Goal: Task Accomplishment & Management: Manage account settings

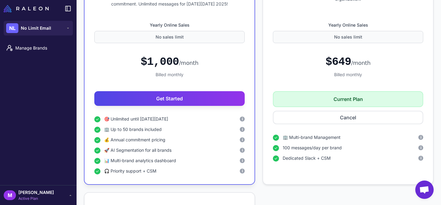
scroll to position [259, 0]
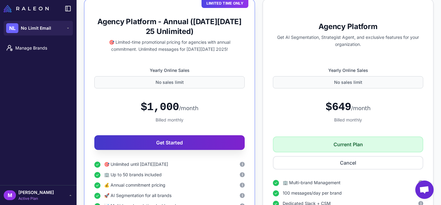
click at [175, 141] on button "Get Started" at bounding box center [169, 142] width 150 height 15
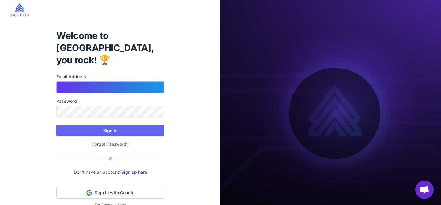
click at [111, 82] on input "Email Address" at bounding box center [110, 88] width 108 height 12
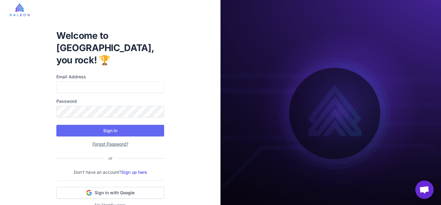
click at [192, 66] on div "Welcome to [GEOGRAPHIC_DATA], you rock! 🏆 Email Address Password Sign In Forgot…" at bounding box center [110, 116] width 221 height 232
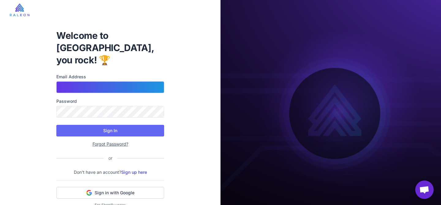
click at [63, 82] on input "Email Address" at bounding box center [110, 88] width 108 height 12
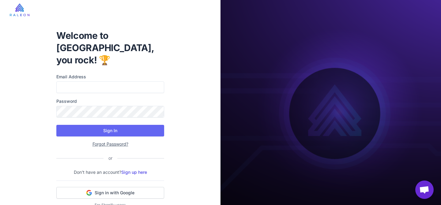
click at [36, 74] on div "Welcome to [GEOGRAPHIC_DATA], you rock! 🏆 Email Address Password Sign In Forgot…" at bounding box center [110, 116] width 221 height 232
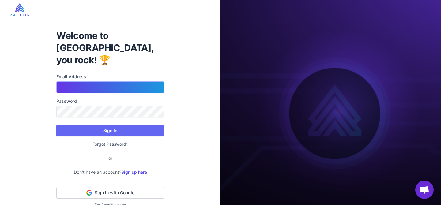
click at [83, 82] on input "Email Address" at bounding box center [110, 88] width 108 height 12
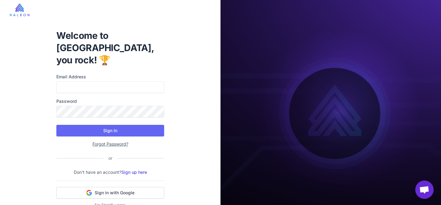
click at [178, 41] on div "Welcome to [GEOGRAPHIC_DATA], you rock! 🏆 Email Address Password Sign In Forgot…" at bounding box center [110, 116] width 221 height 232
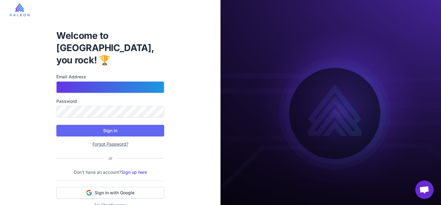
click at [105, 82] on input "Email Address" at bounding box center [110, 88] width 108 height 12
type input "**********"
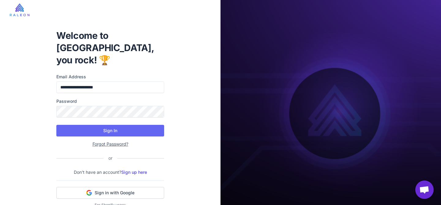
click at [0, 0] on nordpass-portal at bounding box center [0, 0] width 0 height 0
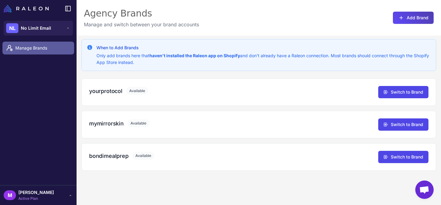
click at [32, 50] on span "Manage Brands" at bounding box center [42, 48] width 54 height 7
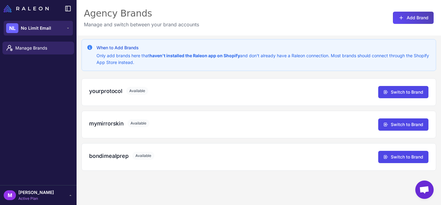
click at [51, 28] on button "NL No Limit Email" at bounding box center [38, 28] width 69 height 15
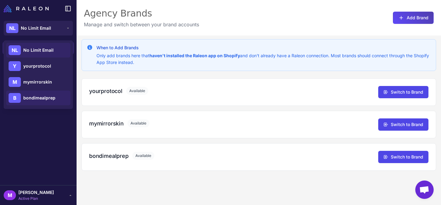
click at [39, 97] on span "bondimealprep" at bounding box center [39, 98] width 32 height 7
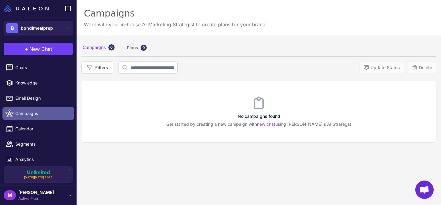
scroll to position [17, 0]
